Goal: Obtain resource: Download file/media

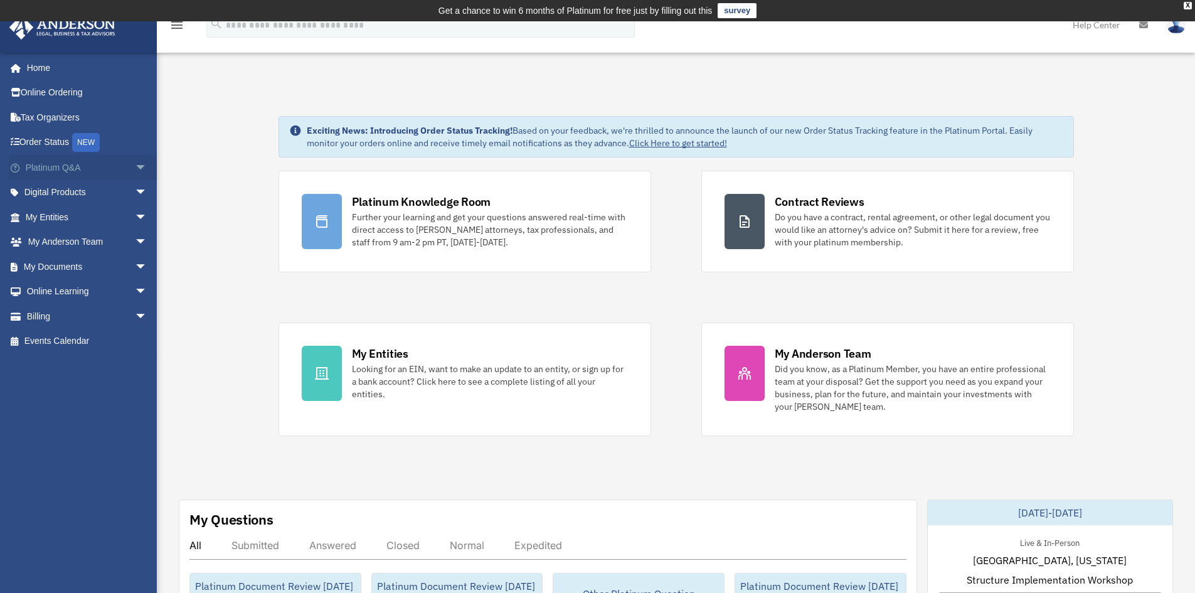
click at [135, 169] on span "arrow_drop_down" at bounding box center [147, 168] width 25 height 26
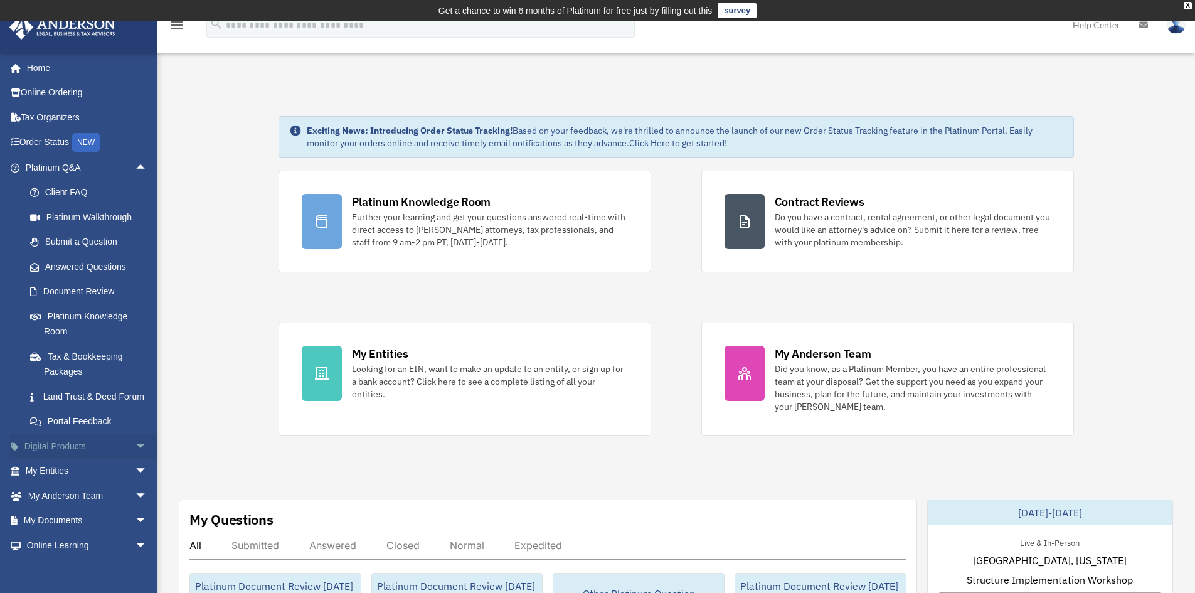
click at [139, 459] on span "arrow_drop_down" at bounding box center [147, 447] width 25 height 26
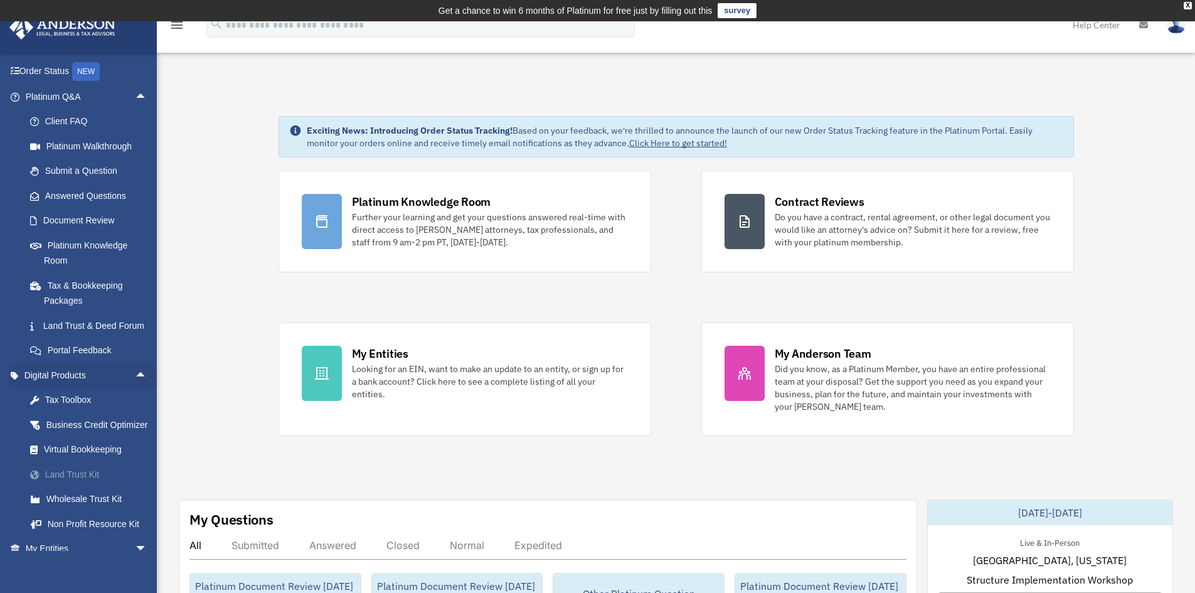
scroll to position [126, 0]
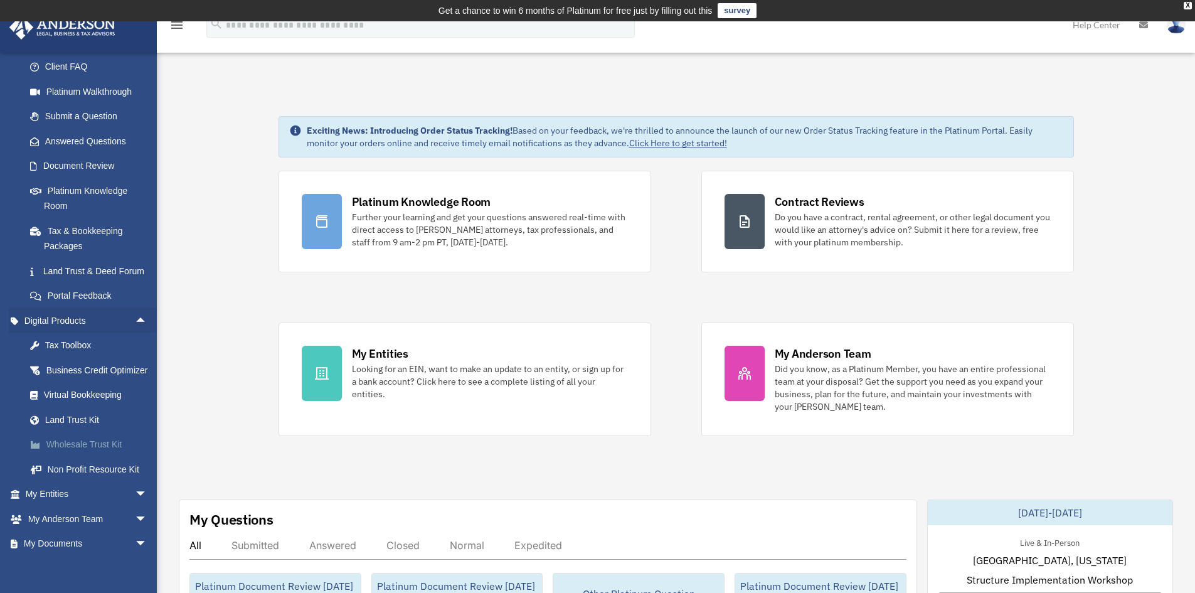
click at [100, 452] on div "Wholesale Trust Kit" at bounding box center [97, 445] width 107 height 16
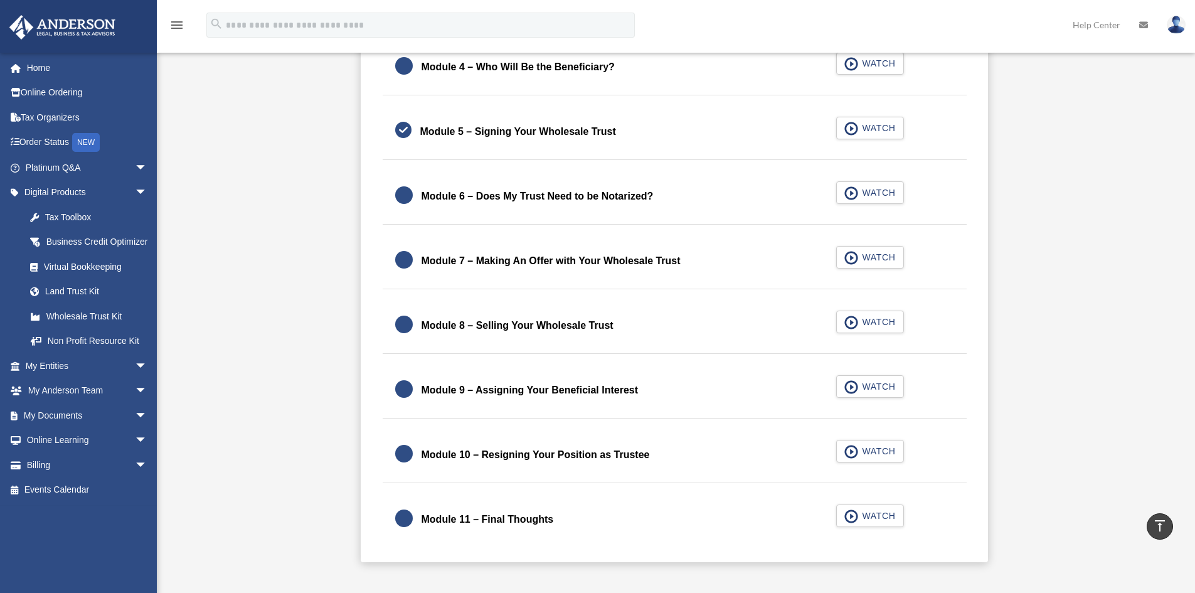
scroll to position [585, 0]
click at [865, 387] on span "WATCH" at bounding box center [876, 386] width 37 height 13
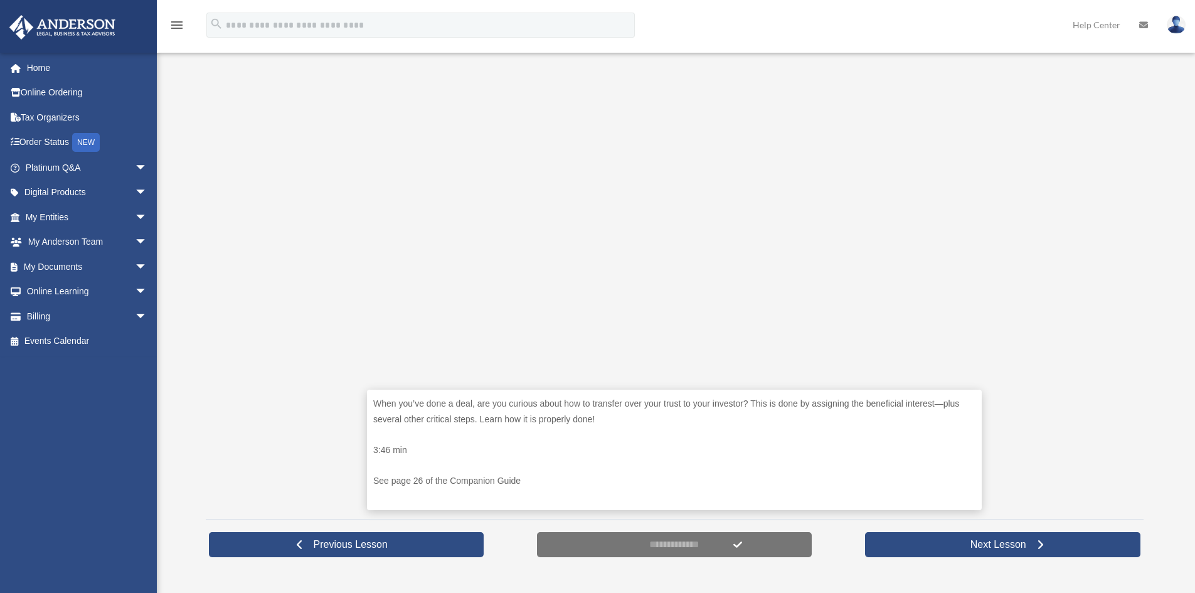
scroll to position [251, 0]
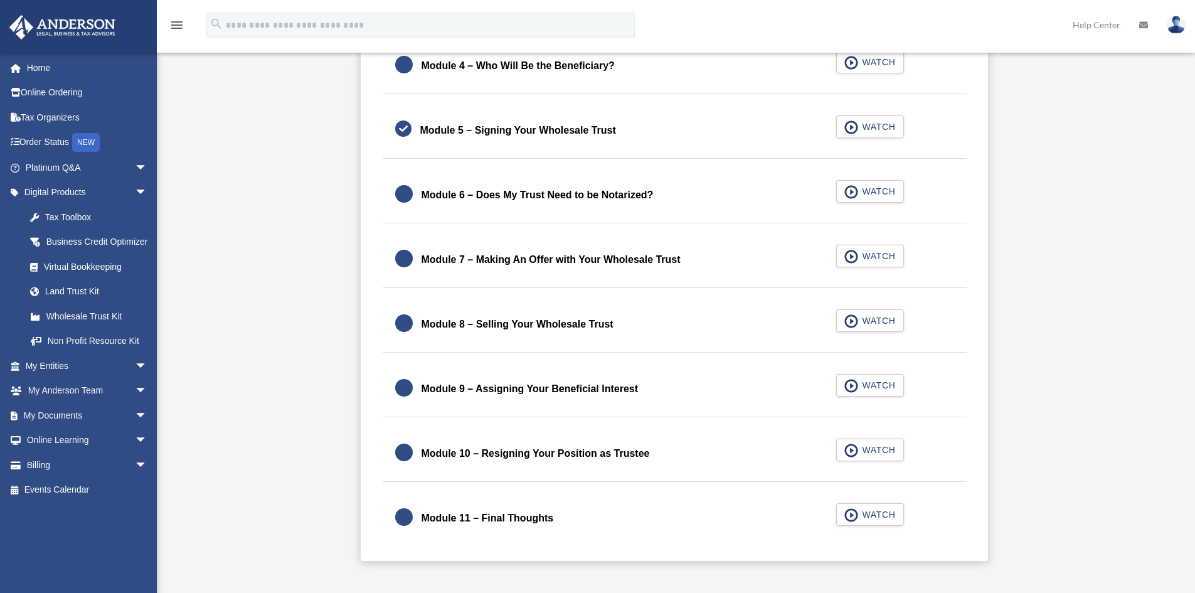
scroll to position [585, 0]
click at [592, 319] on div "Module 8 – Selling Your Wholesale Trust" at bounding box center [518, 325] width 192 height 18
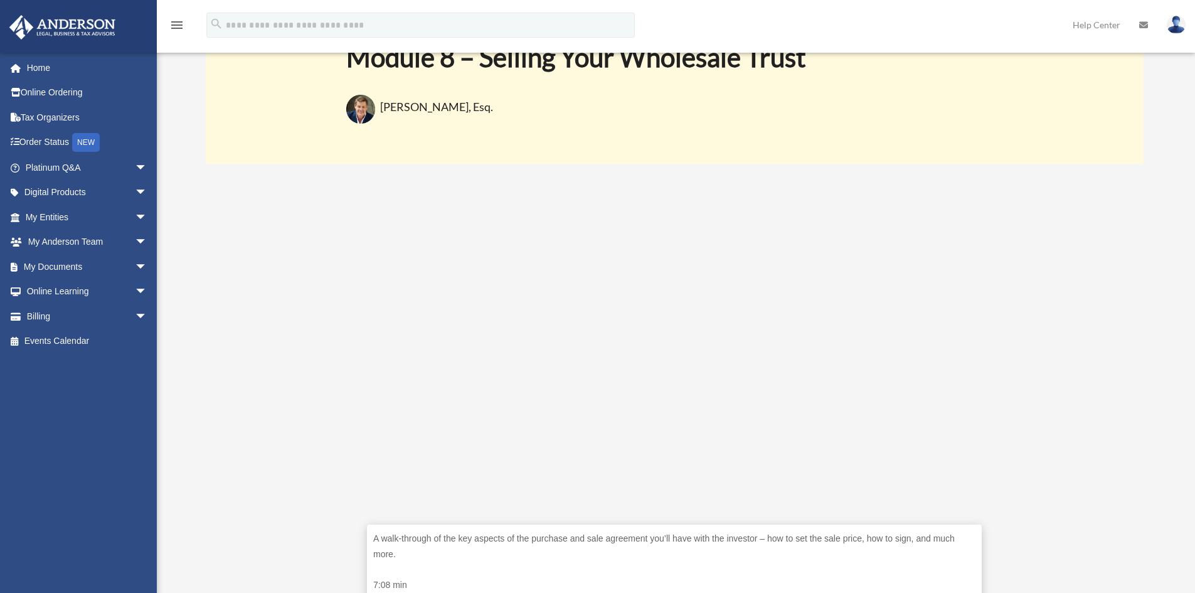
scroll to position [126, 0]
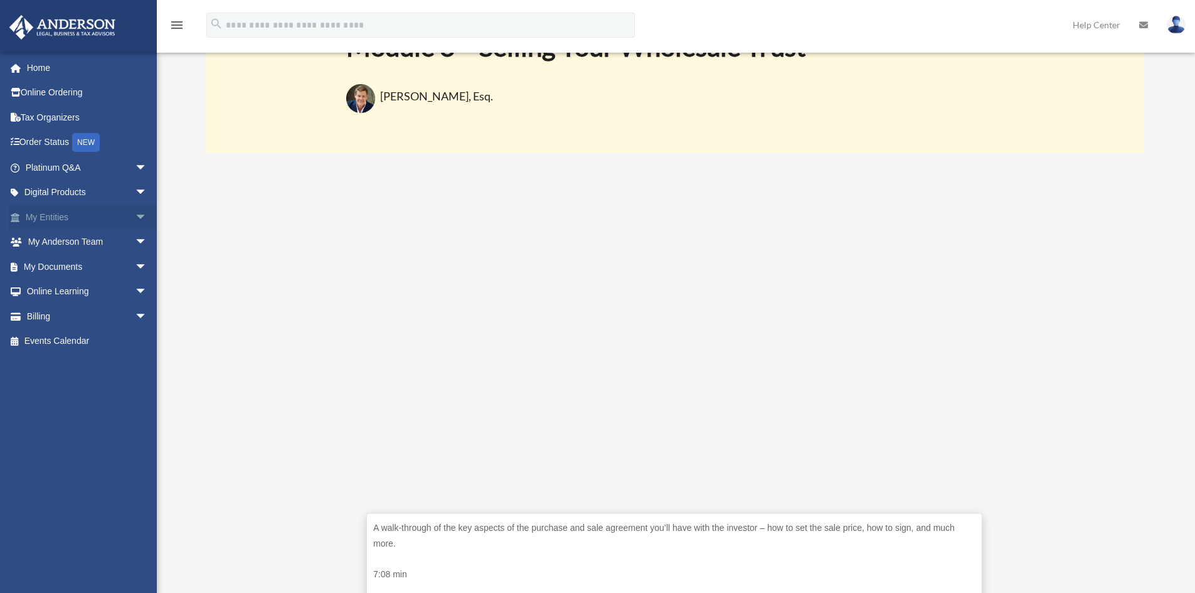
click at [135, 214] on span "arrow_drop_down" at bounding box center [147, 218] width 25 height 26
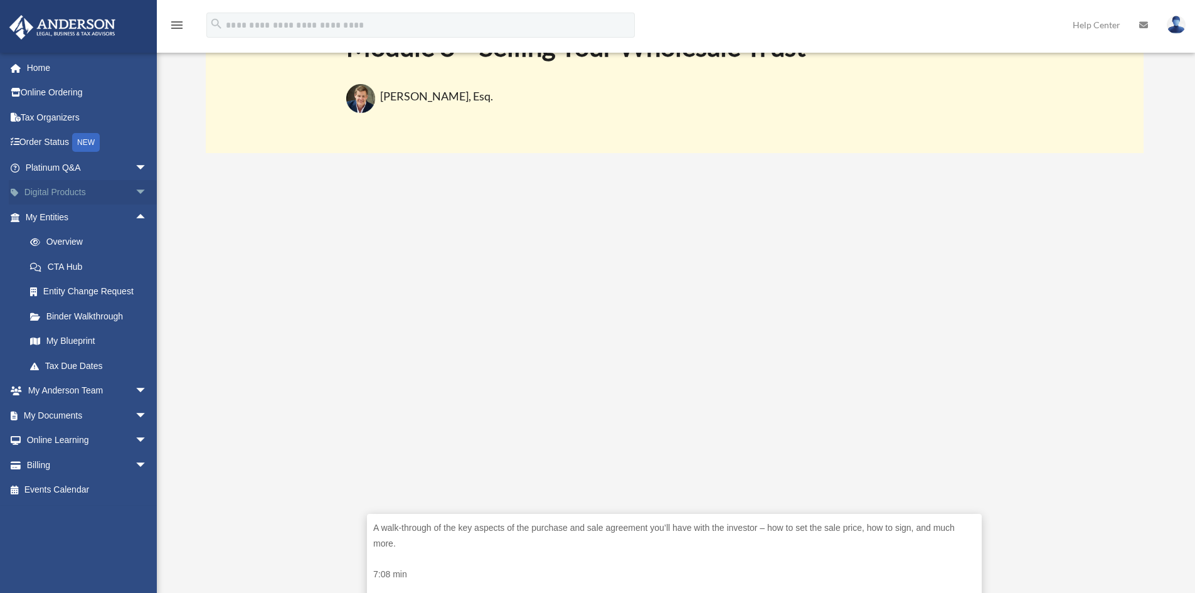
click at [136, 190] on span "arrow_drop_down" at bounding box center [147, 193] width 25 height 26
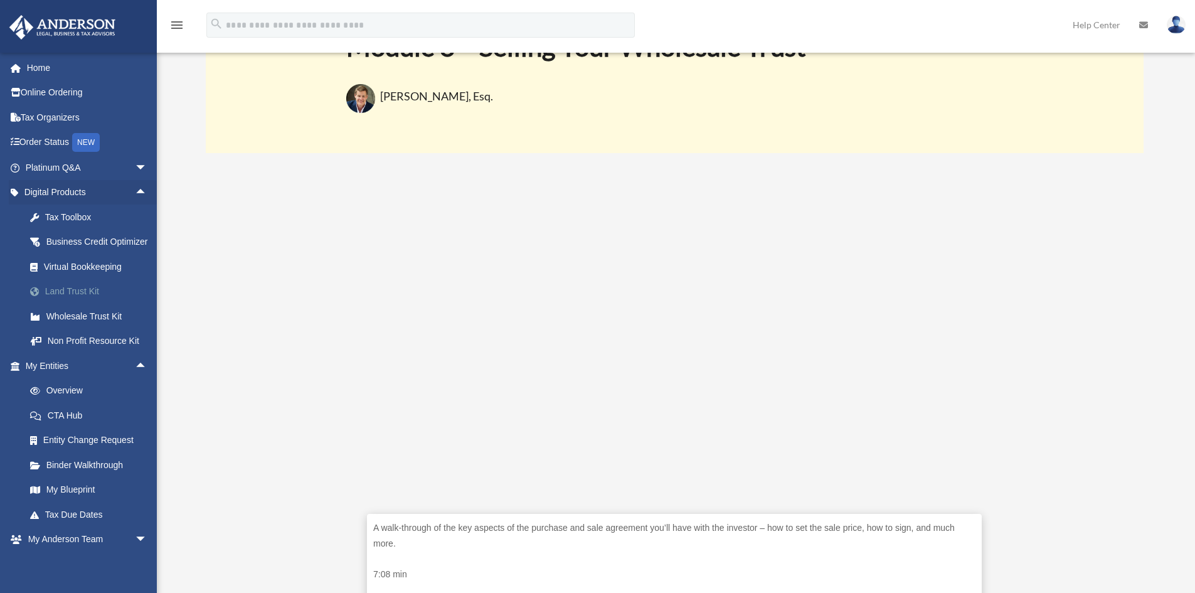
click at [57, 299] on div "Land Trust Kit" at bounding box center [97, 292] width 107 height 16
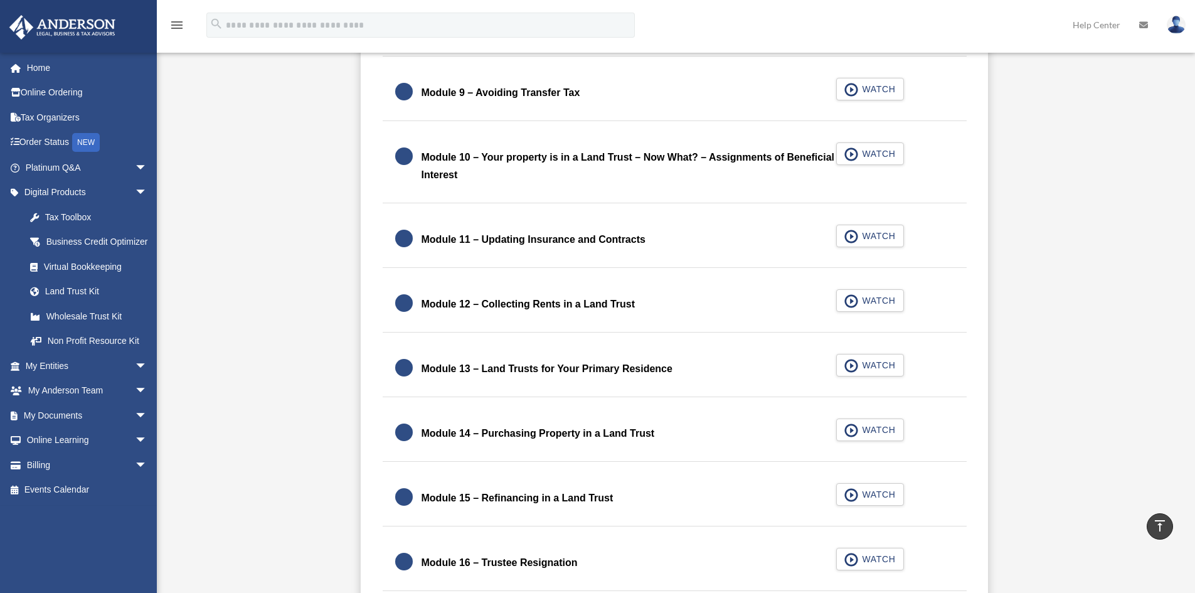
scroll to position [1295, 0]
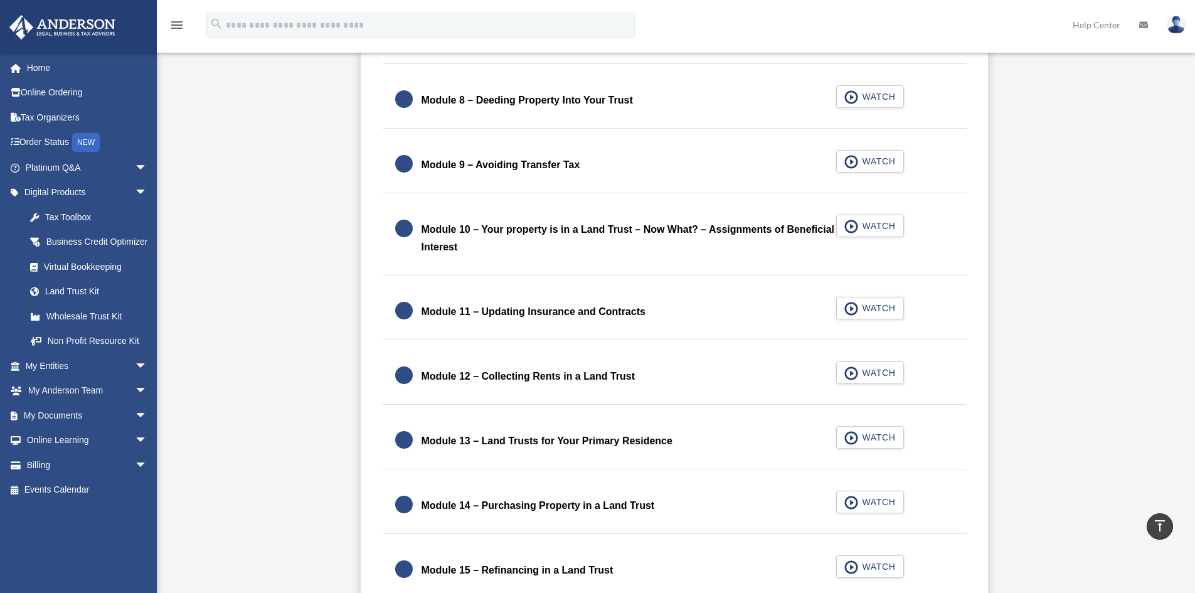
click at [552, 235] on div "Module 10 – Your property is in a Land Trust – Now What? – Assignments of Benef…" at bounding box center [629, 238] width 415 height 35
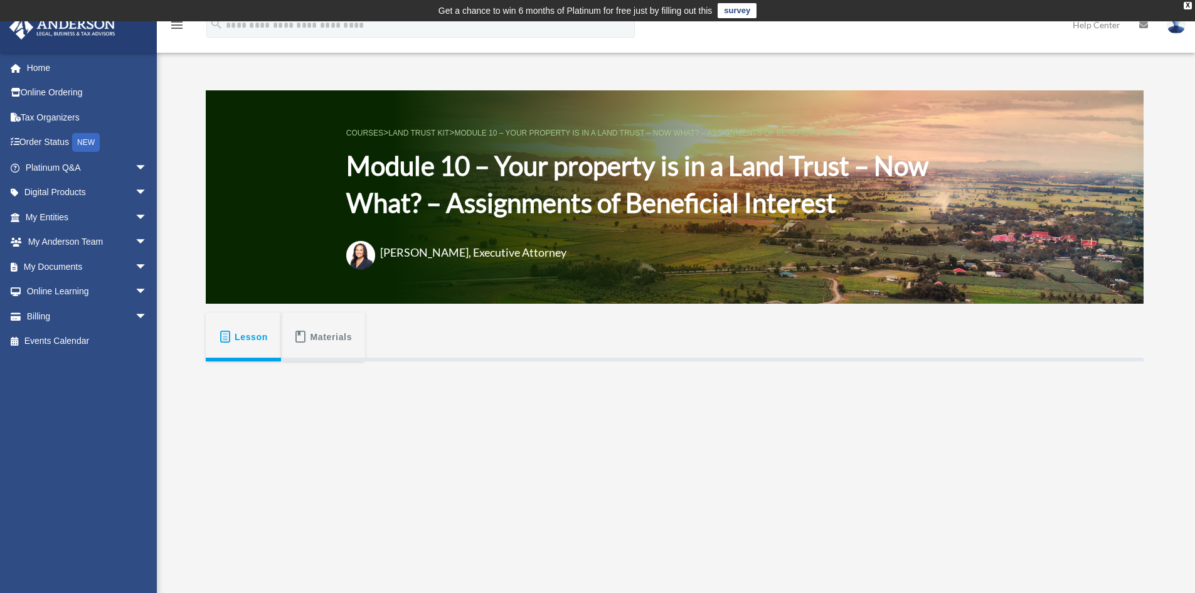
scroll to position [188, 0]
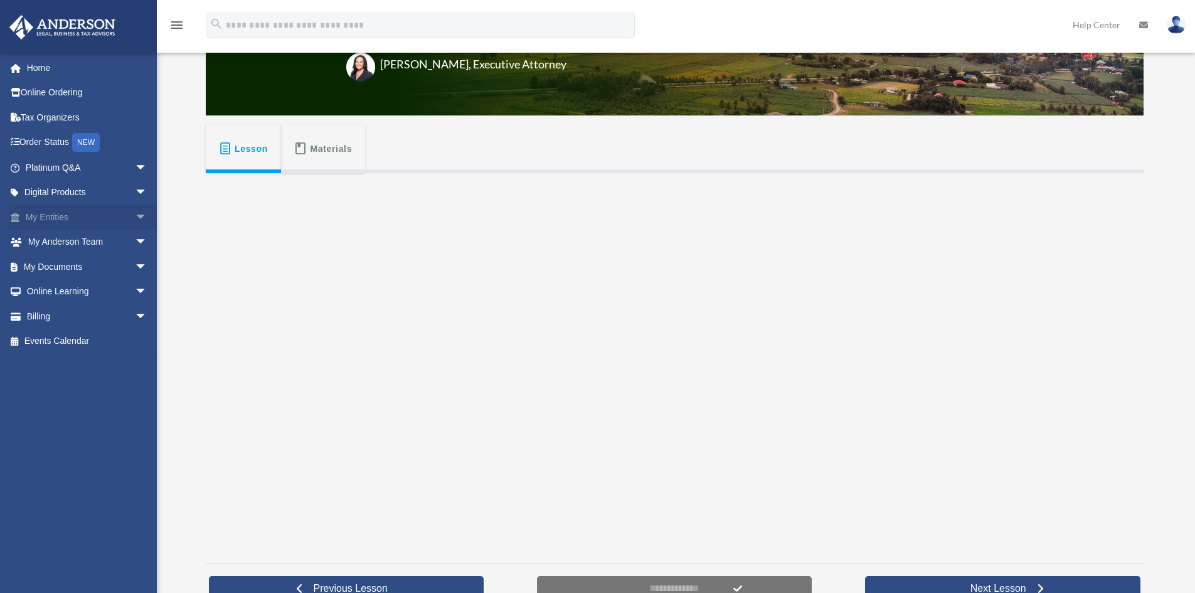
click at [135, 215] on span "arrow_drop_down" at bounding box center [147, 218] width 25 height 26
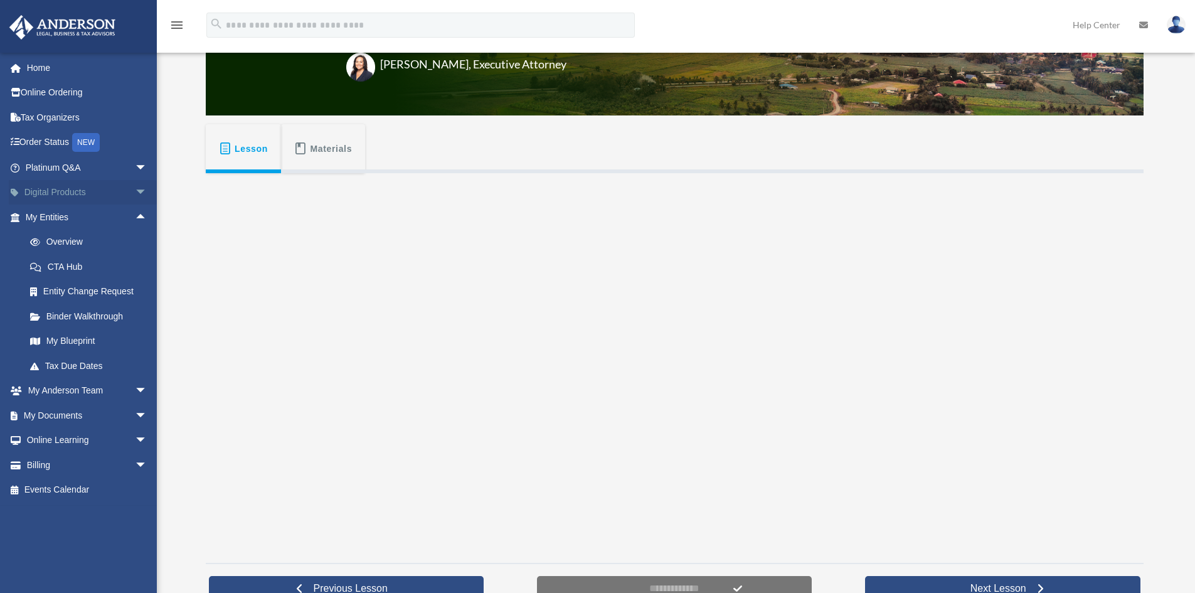
click at [135, 192] on span "arrow_drop_down" at bounding box center [147, 193] width 25 height 26
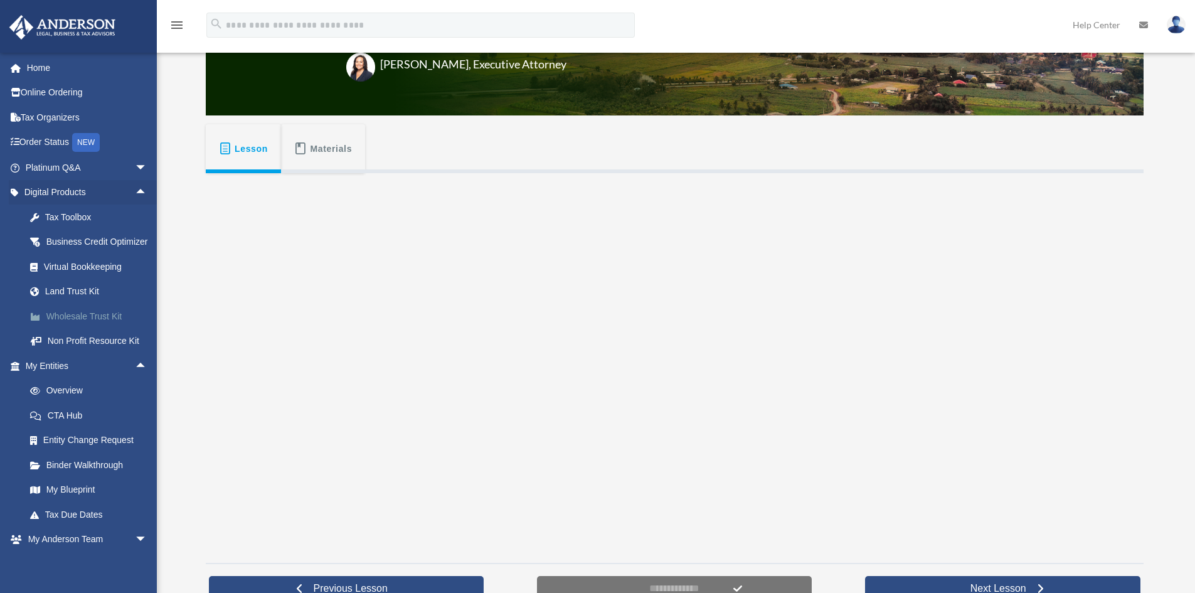
click at [96, 324] on div "Wholesale Trust Kit" at bounding box center [97, 317] width 107 height 16
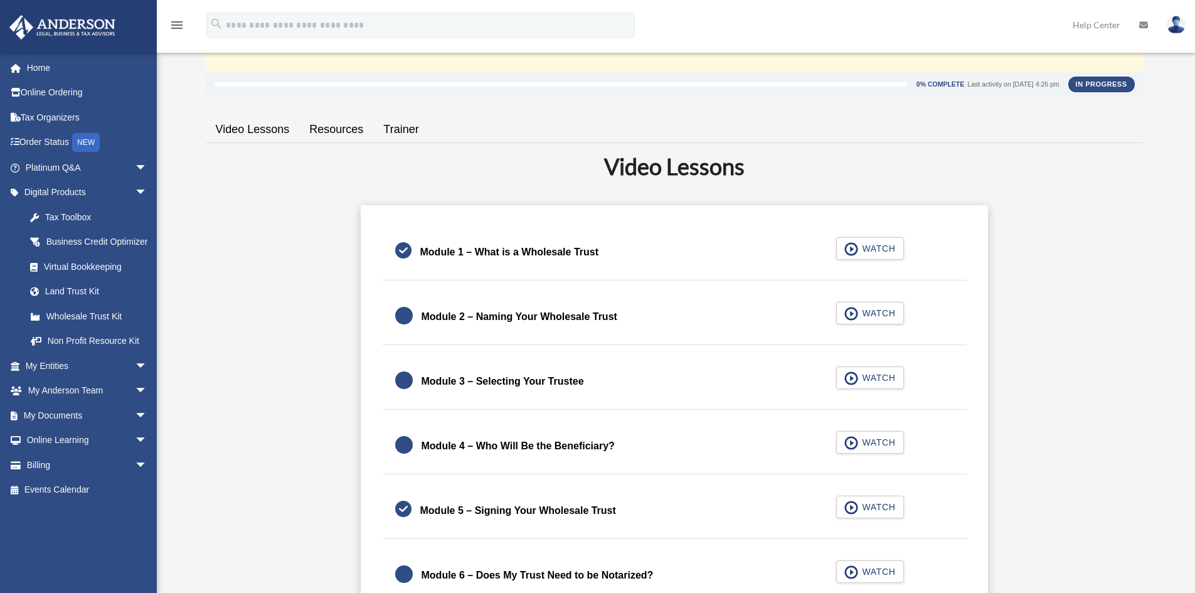
scroll to position [210, 0]
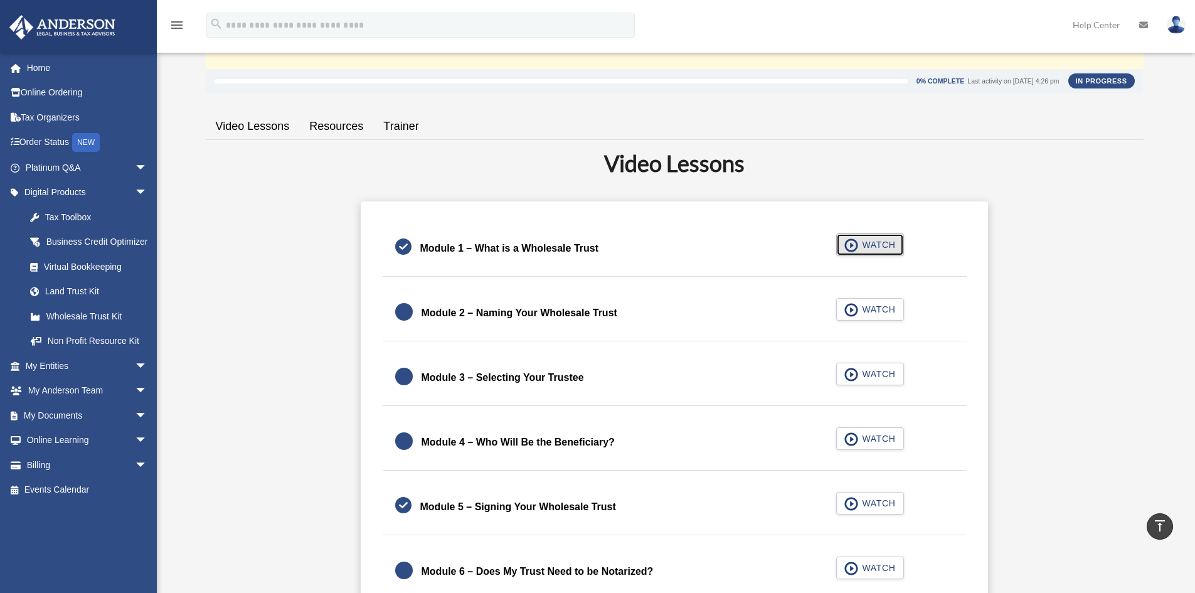
click at [875, 242] on span "WATCH" at bounding box center [876, 244] width 37 height 13
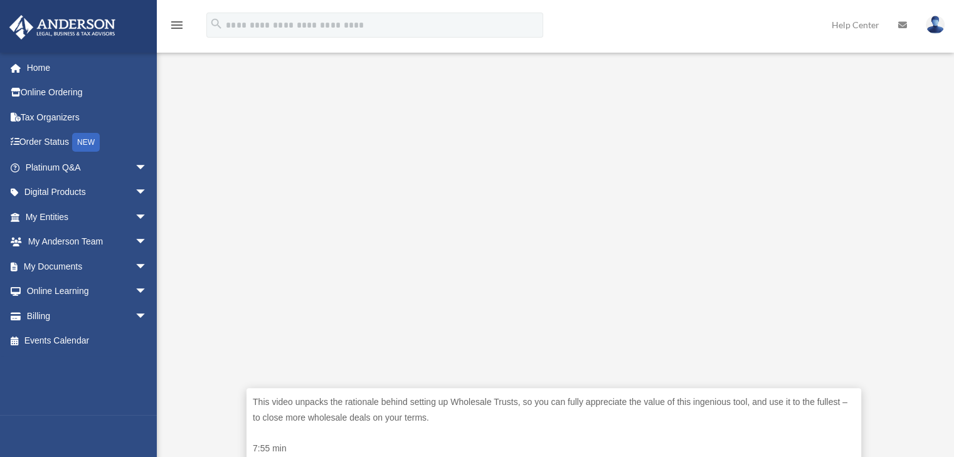
scroll to position [251, 0]
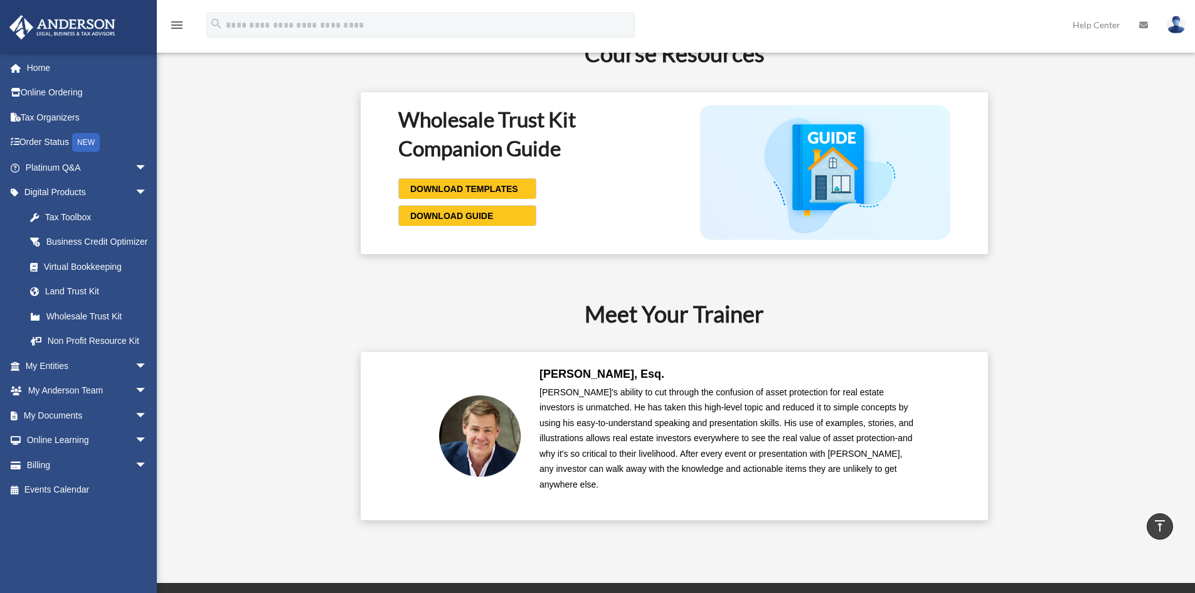
scroll to position [1067, 0]
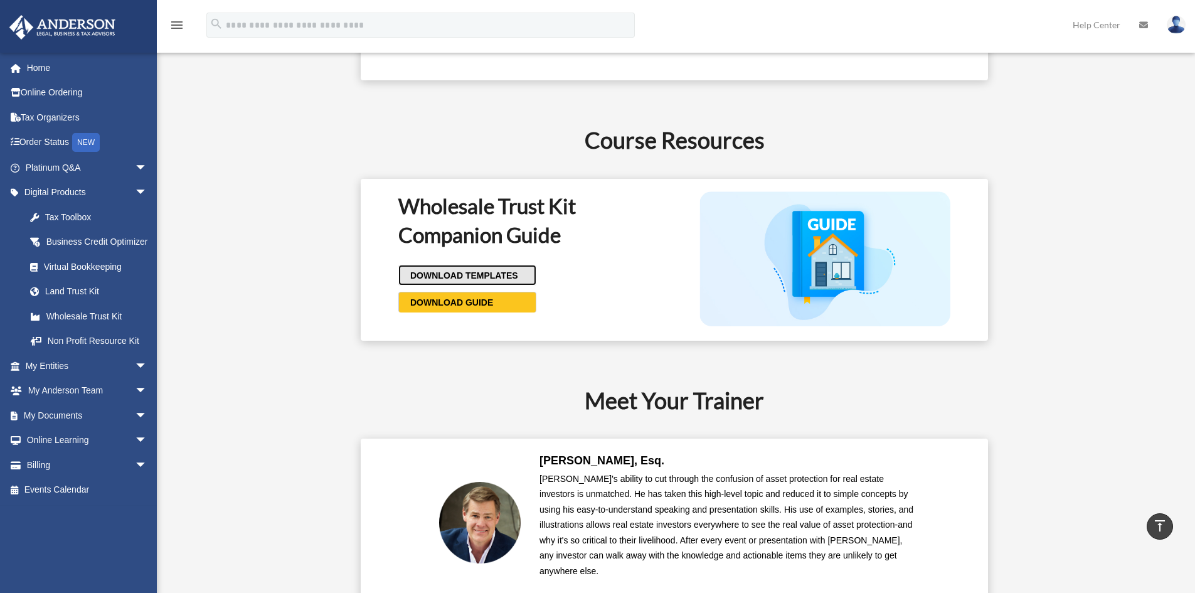
click at [497, 281] on span "DOWNLOAD TEMPLATES" at bounding box center [463, 275] width 112 height 13
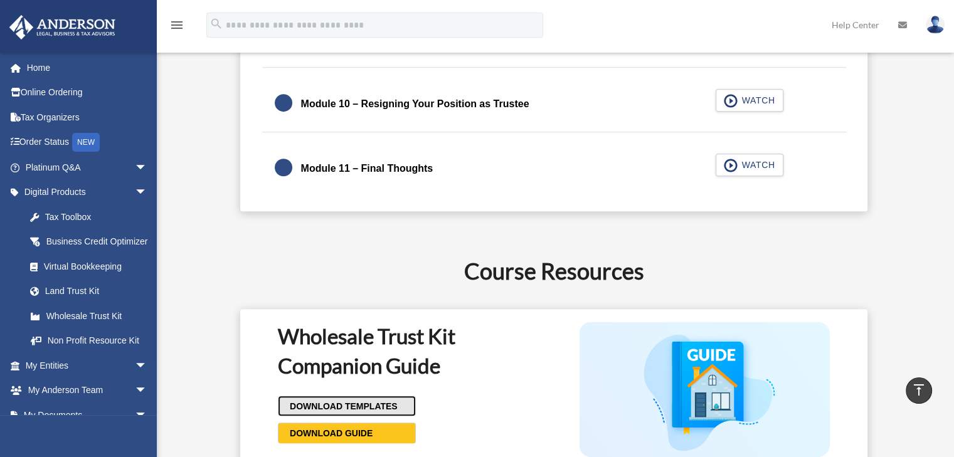
scroll to position [869, 0]
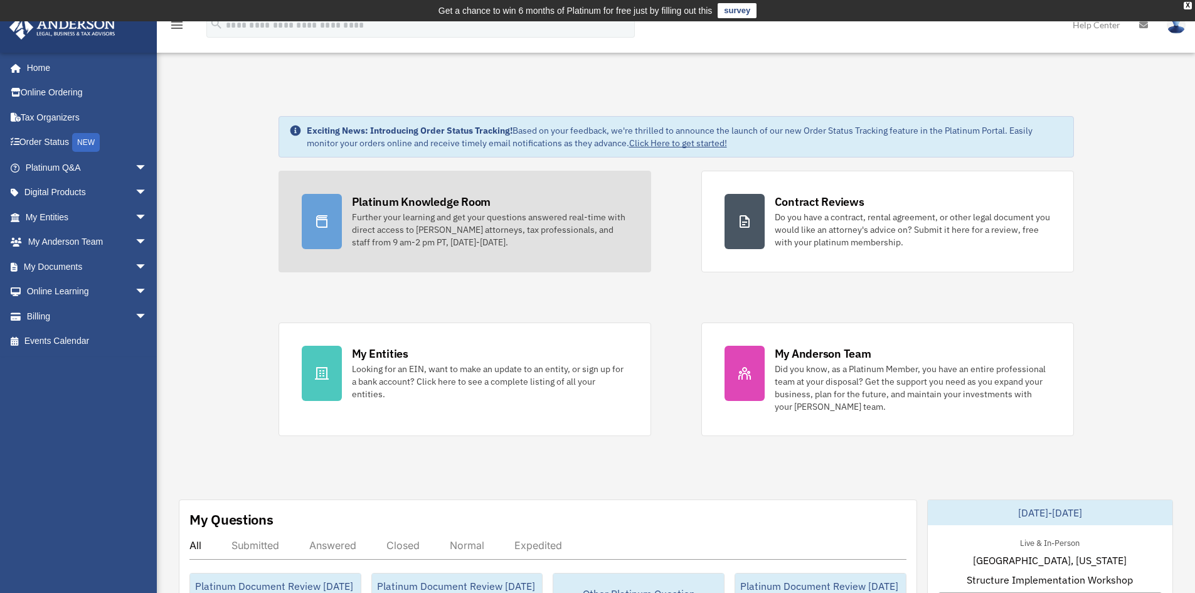
click at [474, 232] on div "Further your learning and get your questions answered real-time with direct acc…" at bounding box center [490, 230] width 276 height 38
click at [419, 227] on div "Further your learning and get your questions answered real-time with direct acc…" at bounding box center [490, 230] width 276 height 38
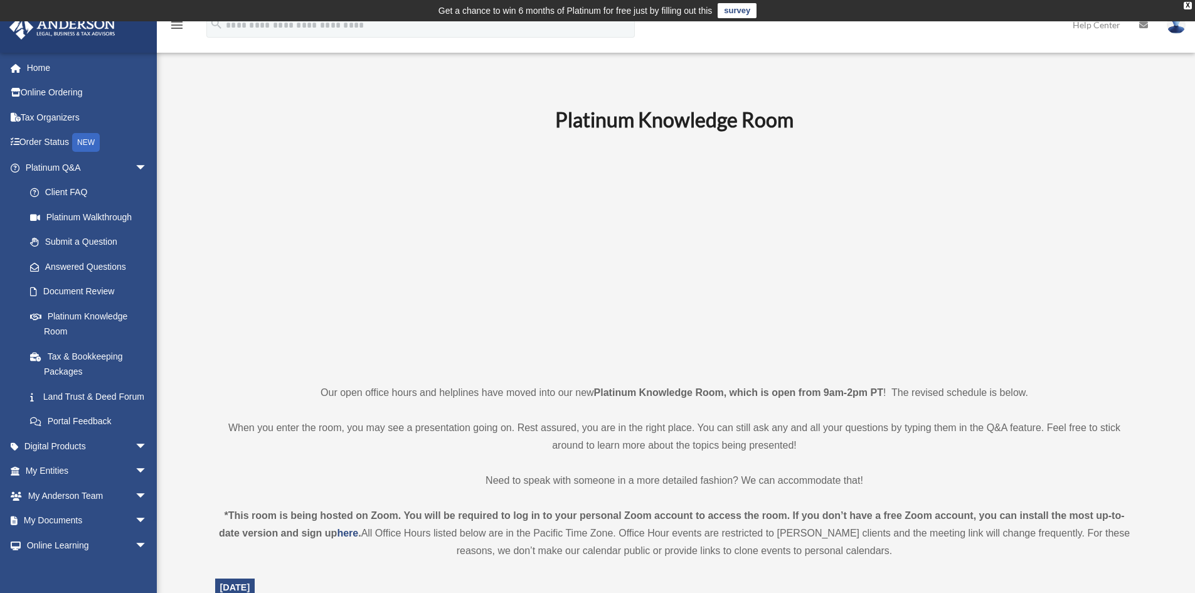
scroll to position [188, 0]
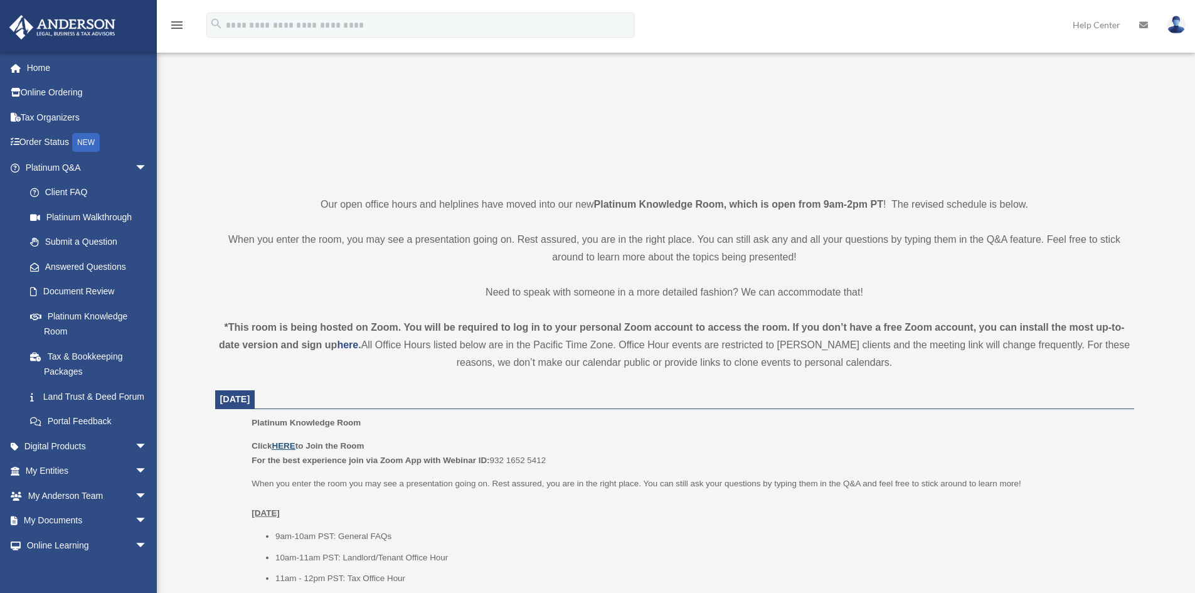
click at [289, 447] on u "HERE" at bounding box center [283, 445] width 23 height 9
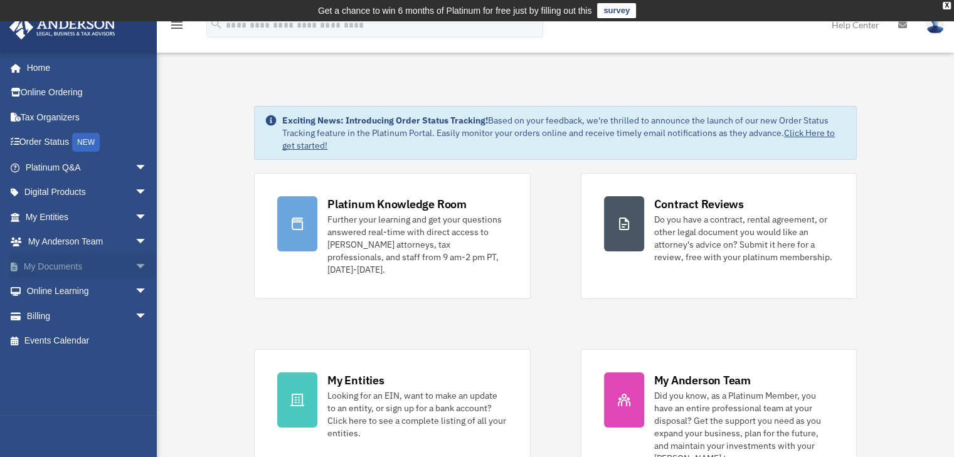
drag, startPoint x: 122, startPoint y: 265, endPoint x: 123, endPoint y: 257, distance: 8.8
click at [135, 265] on span "arrow_drop_down" at bounding box center [147, 267] width 25 height 26
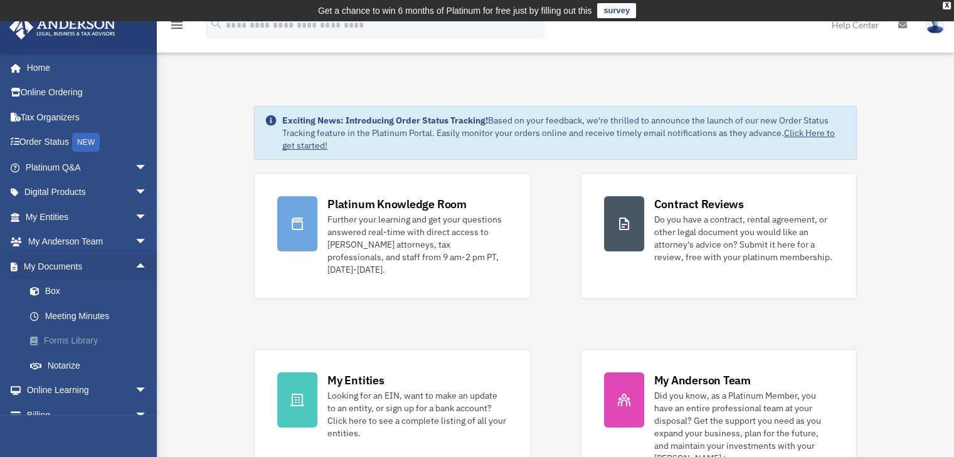
click at [93, 342] on link "Forms Library" at bounding box center [92, 341] width 149 height 25
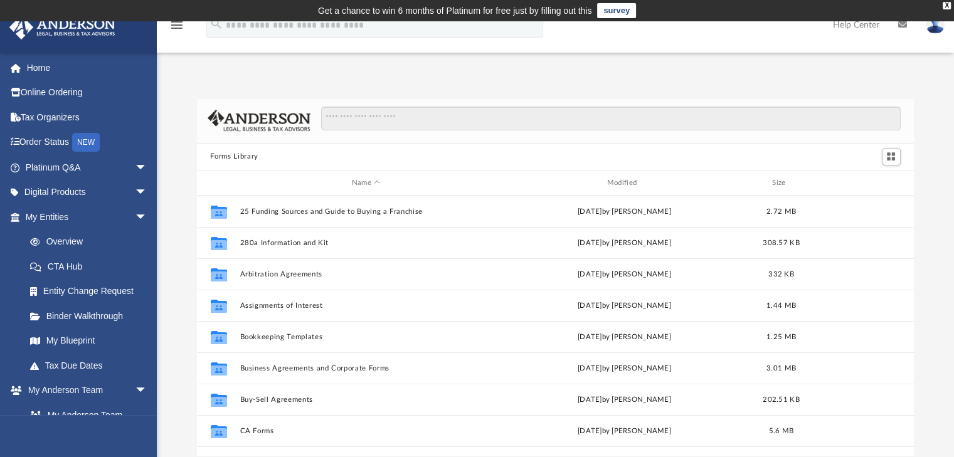
scroll to position [275, 708]
drag, startPoint x: 388, startPoint y: 130, endPoint x: 404, endPoint y: 126, distance: 16.1
click at [390, 129] on input "Search files and folders" at bounding box center [610, 119] width 579 height 24
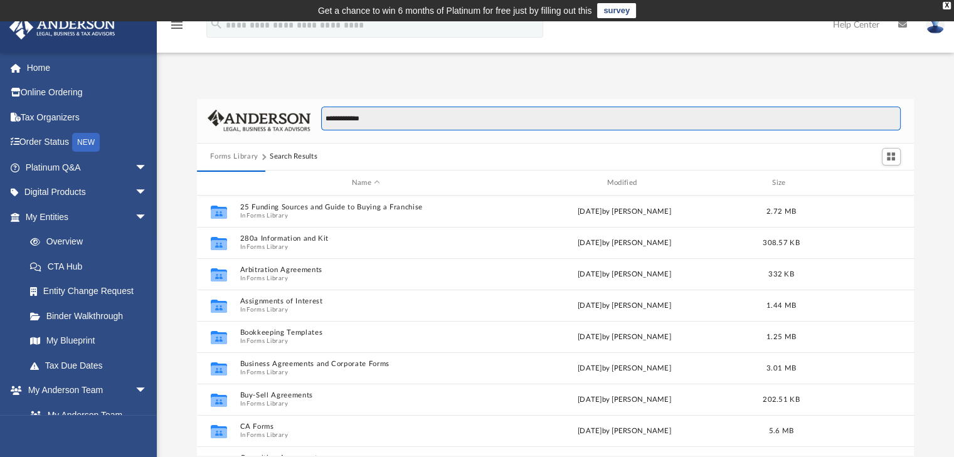
type input "**********"
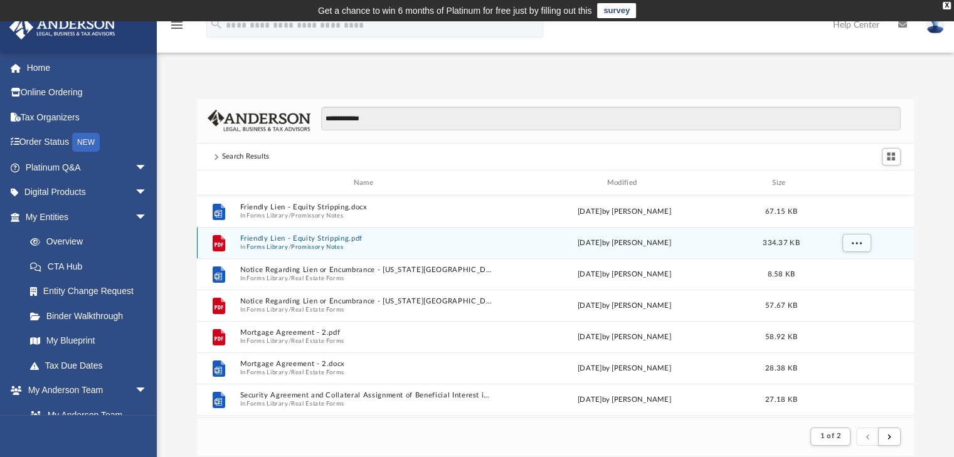
click at [318, 242] on button "Friendly Lien - Equity Stripping.pdf" at bounding box center [366, 239] width 253 height 8
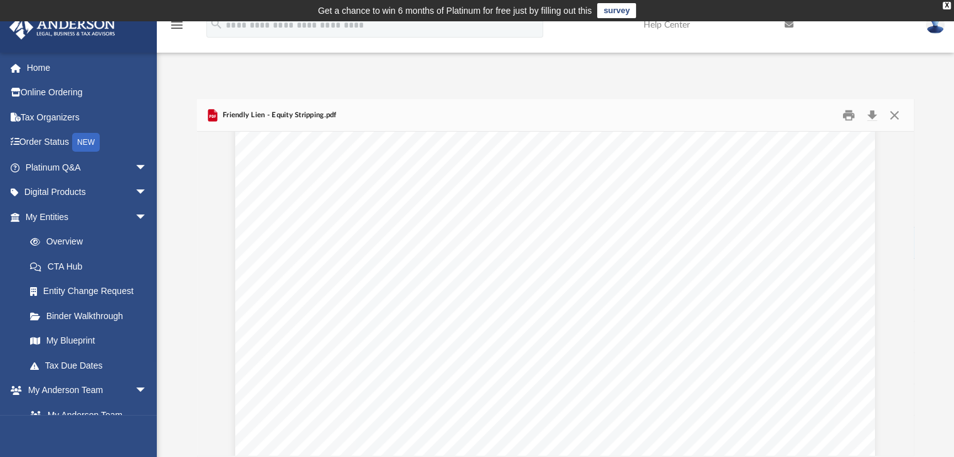
scroll to position [5930, 0]
